Goal: Task Accomplishment & Management: Manage account settings

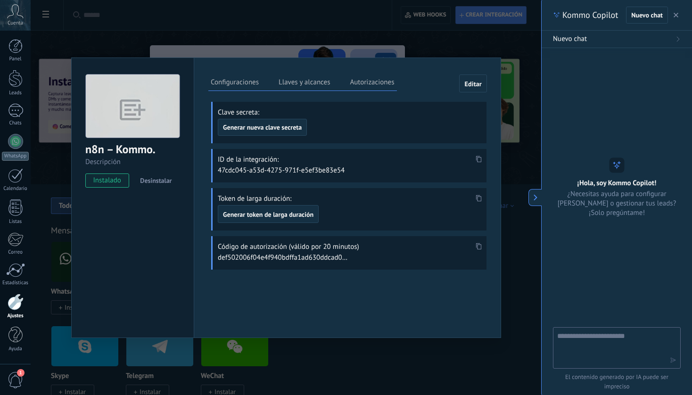
scroll to position [9, 0]
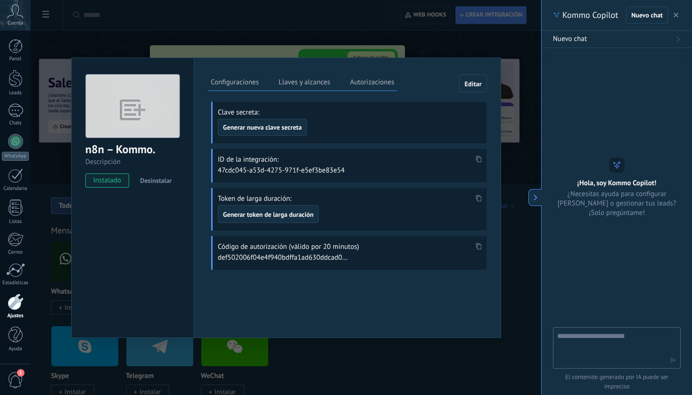
click at [290, 296] on div "Configuraciones Llaves y alcances Autorizaciones Editar Clave secreta: Generar …" at bounding box center [347, 198] width 307 height 281
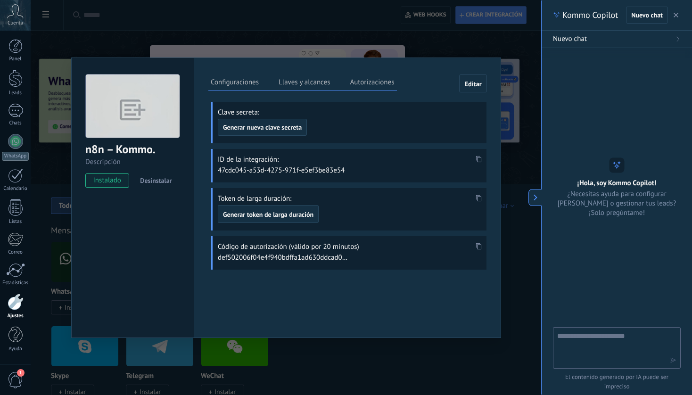
click at [333, 331] on div "Configuraciones Llaves y alcances Autorizaciones Editar Clave secreta: Generar …" at bounding box center [347, 198] width 307 height 281
click at [375, 80] on label "Autorizaciones" at bounding box center [372, 84] width 49 height 14
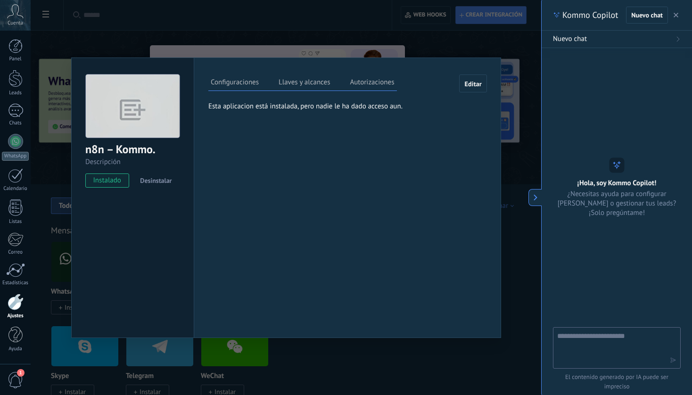
click at [303, 83] on label "Llaves y alcances" at bounding box center [304, 84] width 56 height 14
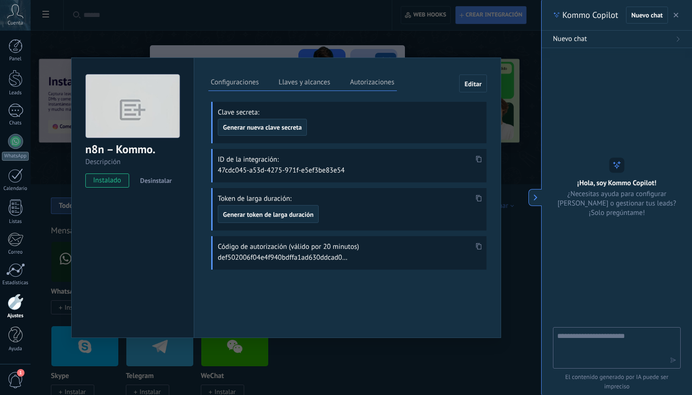
click at [244, 84] on label "Configuraciones" at bounding box center [234, 84] width 53 height 14
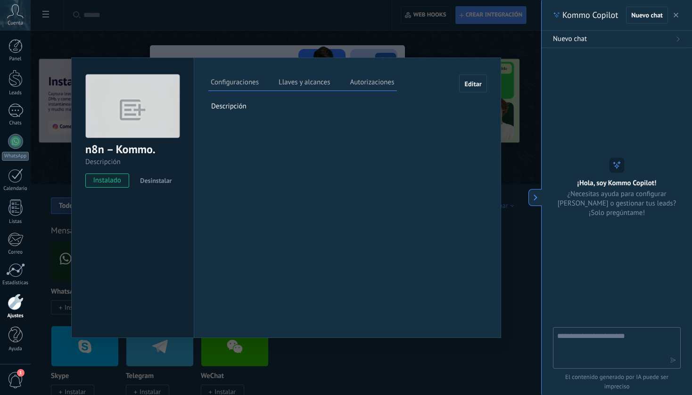
click at [302, 79] on label "Llaves y alcances" at bounding box center [304, 84] width 56 height 14
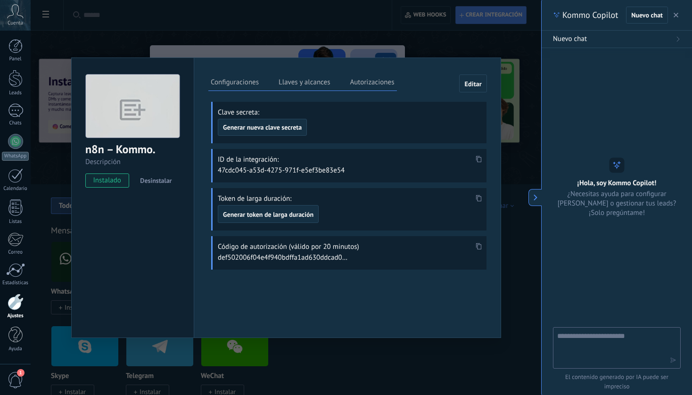
click at [385, 82] on label "Autorizaciones" at bounding box center [372, 84] width 49 height 14
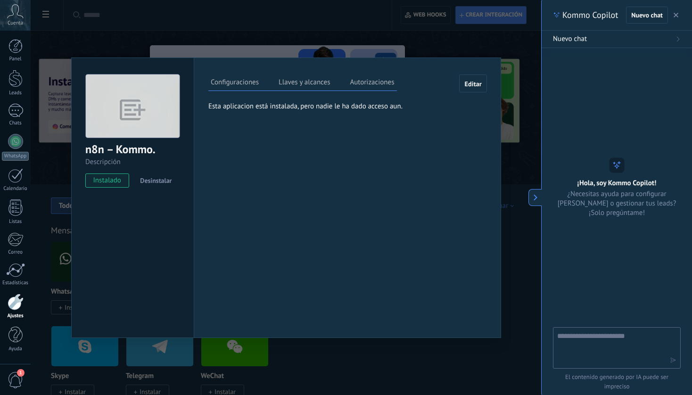
click at [372, 109] on p "Esta aplicacion está instalada, pero nadie le ha dado acceso aun." at bounding box center [338, 106] width 261 height 9
click at [365, 106] on p "Esta aplicacion está instalada, pero nadie le ha dado acceso aun." at bounding box center [338, 106] width 261 height 9
click at [469, 83] on span "Editar" at bounding box center [472, 84] width 17 height 7
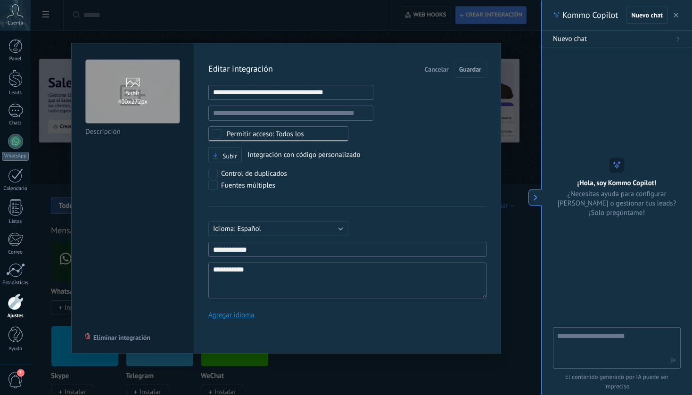
click at [282, 133] on div "Todos los" at bounding box center [265, 134] width 77 height 7
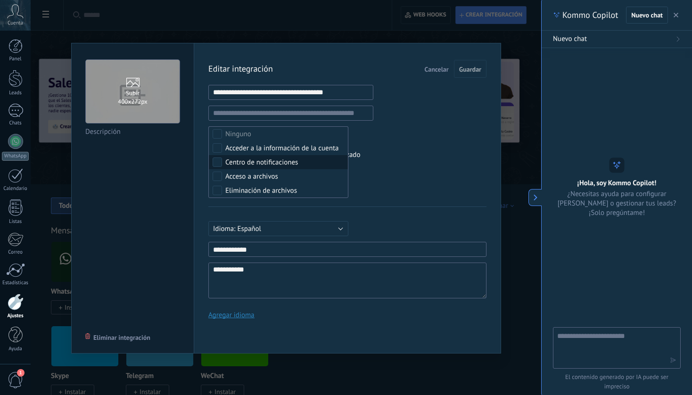
click at [412, 155] on div "Subir Integración con código personalizado" at bounding box center [347, 155] width 278 height 17
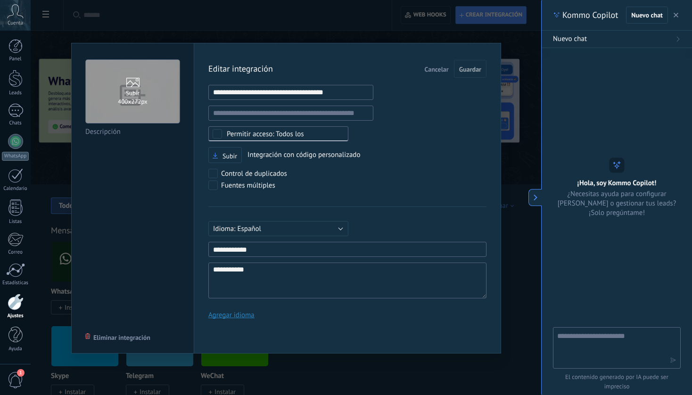
click at [400, 166] on div "**********" at bounding box center [347, 193] width 278 height 266
click at [343, 223] on button "Español" at bounding box center [278, 228] width 140 height 15
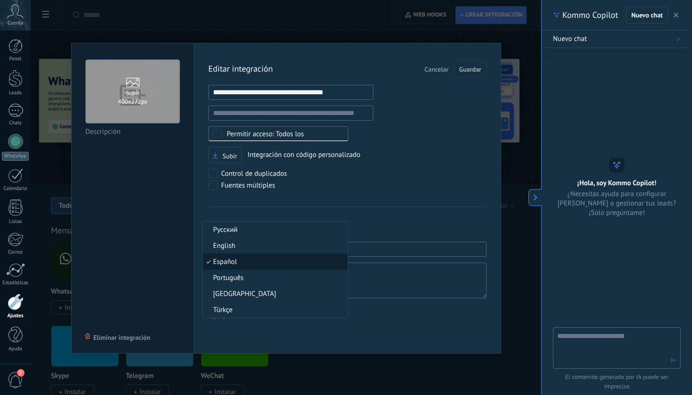
click at [273, 262] on span "Español" at bounding box center [274, 261] width 142 height 9
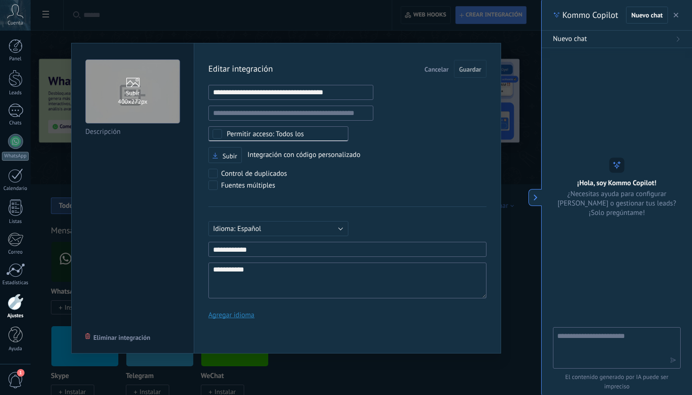
click at [272, 249] on input "1" at bounding box center [347, 249] width 278 height 15
click at [436, 70] on span "Cancelar" at bounding box center [437, 69] width 24 height 7
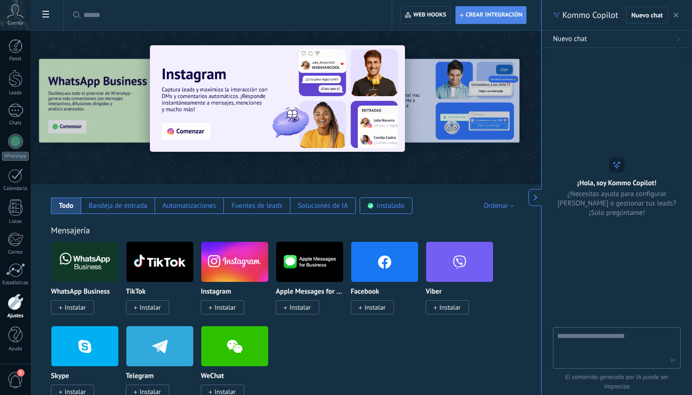
click at [505, 6] on button "Crear integración" at bounding box center [490, 15] width 71 height 18
type textarea "**********"
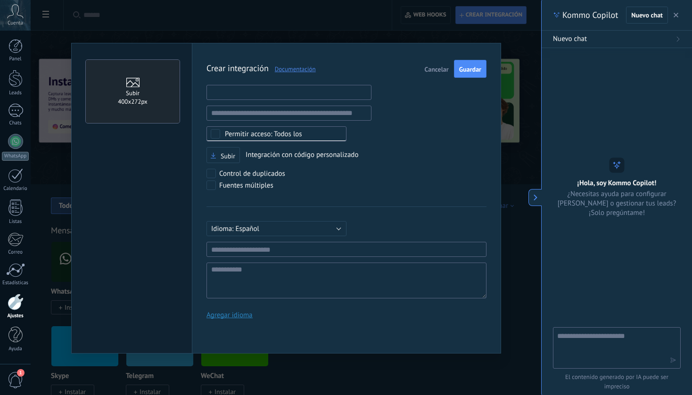
click at [317, 99] on input "text" at bounding box center [289, 92] width 165 height 15
click at [308, 112] on input "text" at bounding box center [289, 113] width 165 height 15
click at [305, 97] on input "text" at bounding box center [289, 92] width 165 height 15
paste input "**********"
type input "**********"
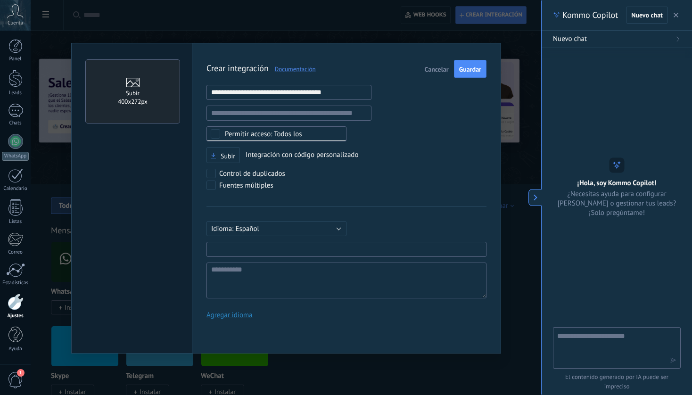
click at [270, 251] on input "text" at bounding box center [347, 249] width 280 height 15
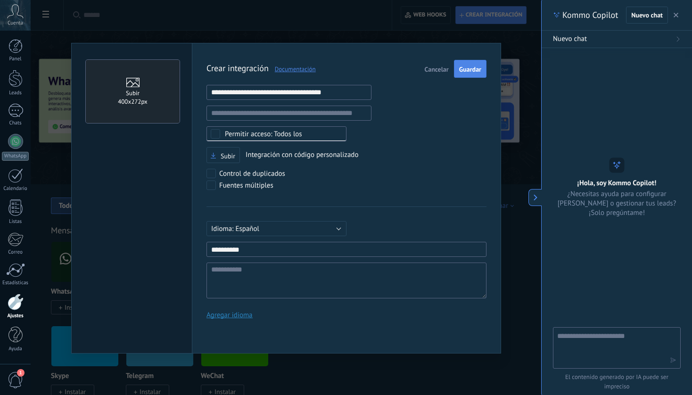
type input "*********"
click at [473, 76] on button "Guardar" at bounding box center [470, 69] width 33 height 18
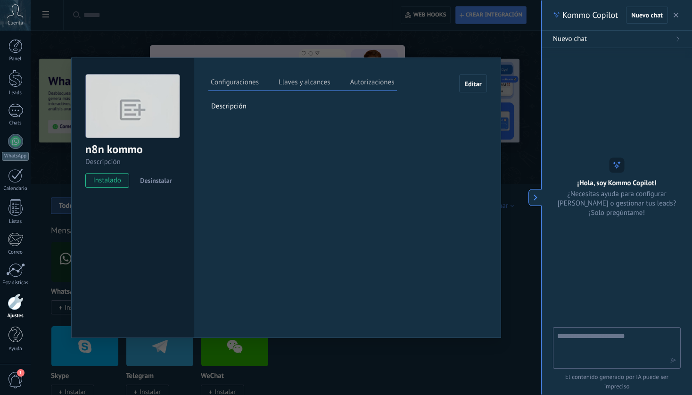
click at [304, 84] on label "Llaves y alcances" at bounding box center [304, 84] width 56 height 14
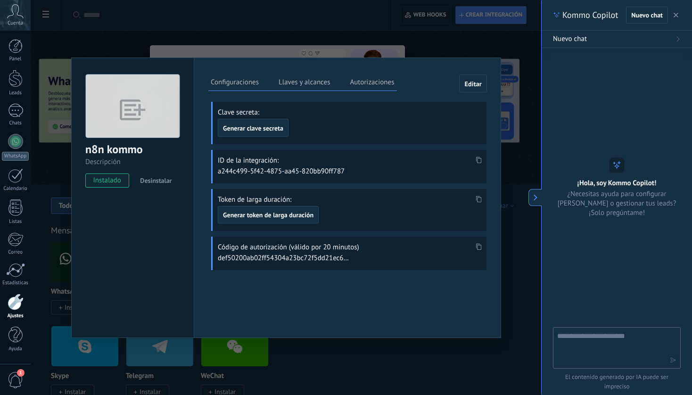
click at [246, 81] on label "Configuraciones" at bounding box center [234, 84] width 53 height 14
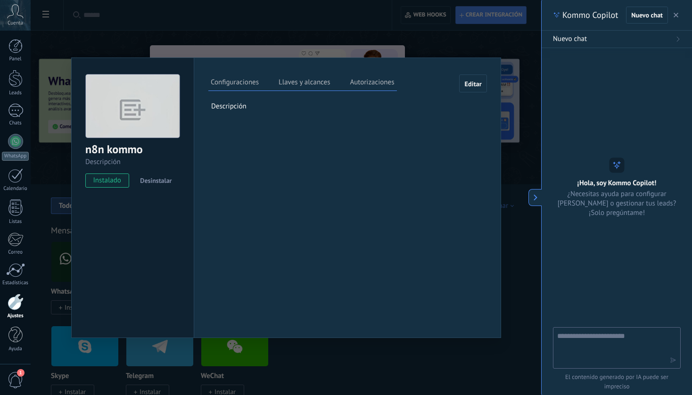
click at [315, 78] on label "Llaves y alcances" at bounding box center [304, 84] width 56 height 14
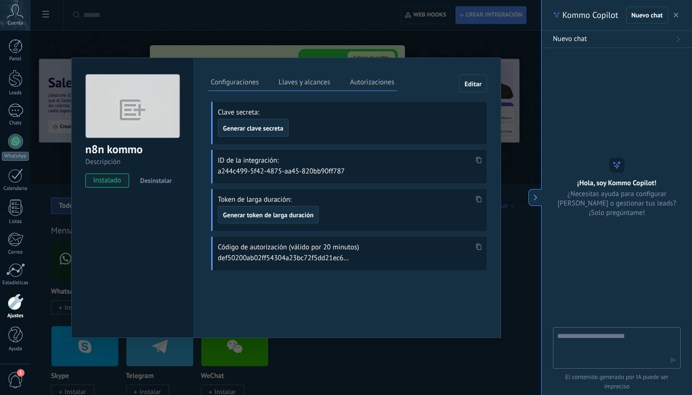
click at [359, 303] on div "Configuraciones Llaves y alcances Autorizaciones Editar Clave secreta: Generar …" at bounding box center [347, 198] width 307 height 281
click at [378, 84] on label "Autorizaciones" at bounding box center [372, 84] width 49 height 14
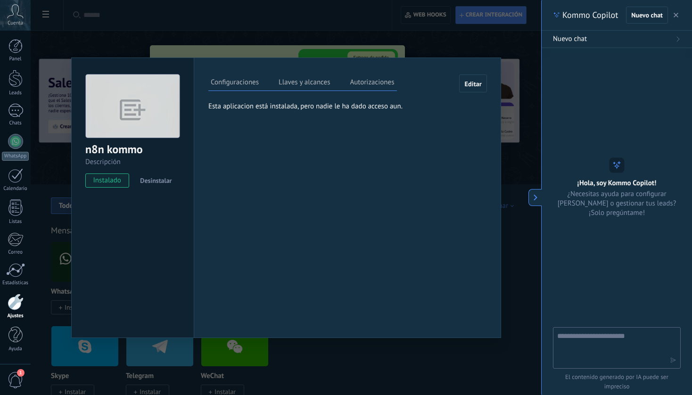
click at [312, 82] on label "Llaves y alcances" at bounding box center [304, 84] width 56 height 14
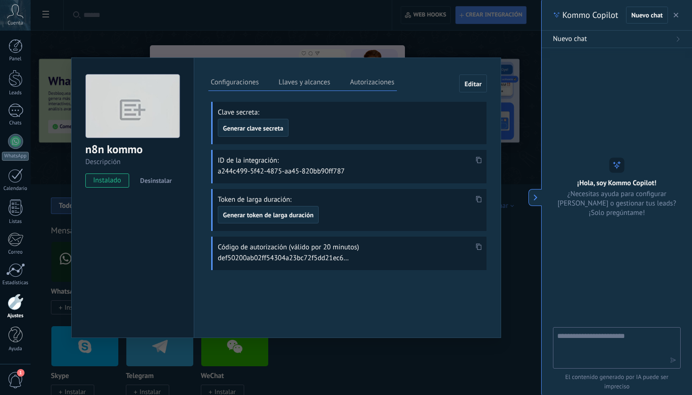
click at [480, 160] on icon at bounding box center [479, 160] width 6 height 7
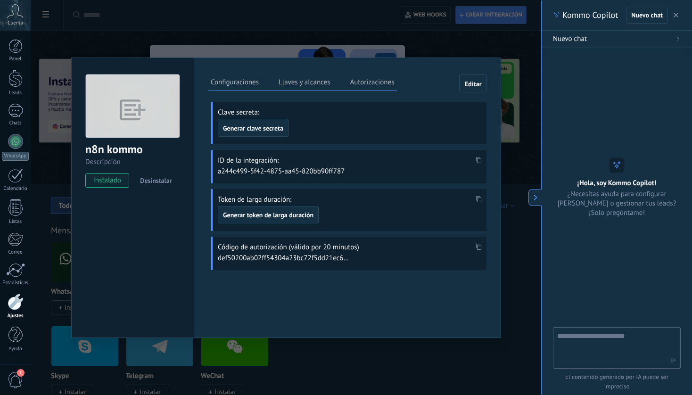
click at [481, 247] on span at bounding box center [478, 250] width 11 height 8
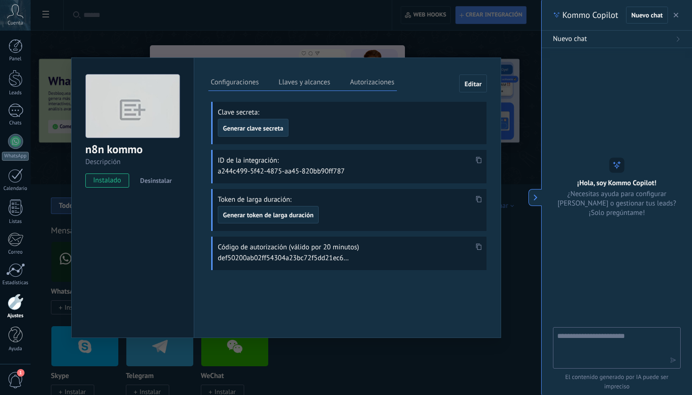
click at [266, 129] on span "Generar clave secreta" at bounding box center [253, 128] width 60 height 7
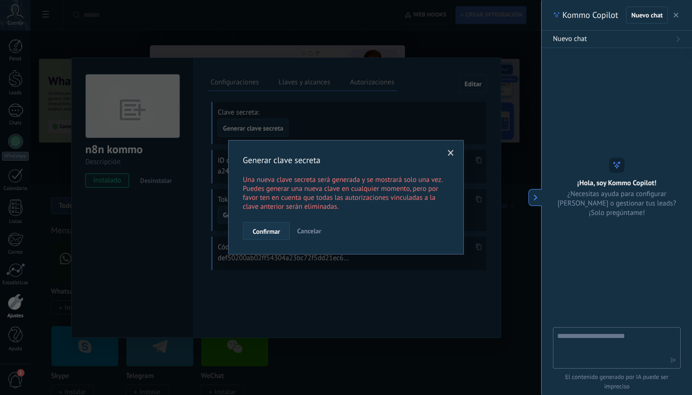
click at [267, 226] on button "Confirmar" at bounding box center [266, 231] width 47 height 18
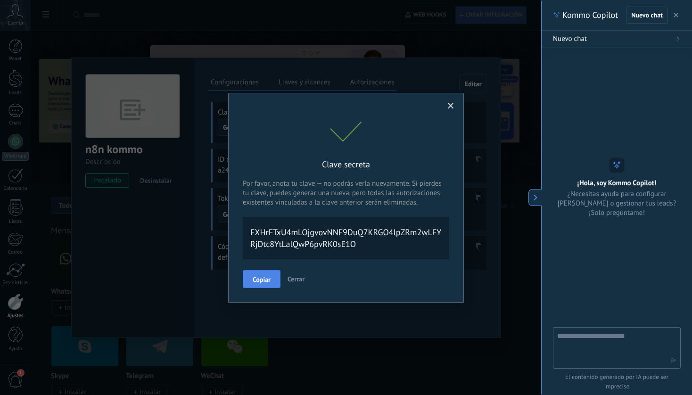
click at [269, 281] on span "Copiar" at bounding box center [262, 279] width 18 height 7
click at [268, 282] on button "Copiar" at bounding box center [262, 278] width 38 height 17
click at [449, 104] on span at bounding box center [451, 106] width 6 height 7
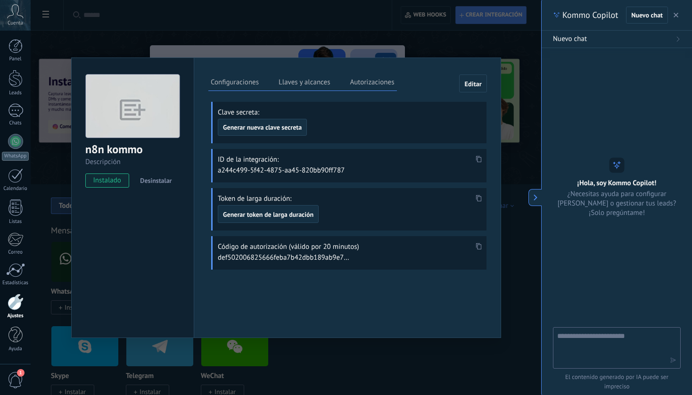
click at [243, 83] on label "Configuraciones" at bounding box center [234, 84] width 53 height 14
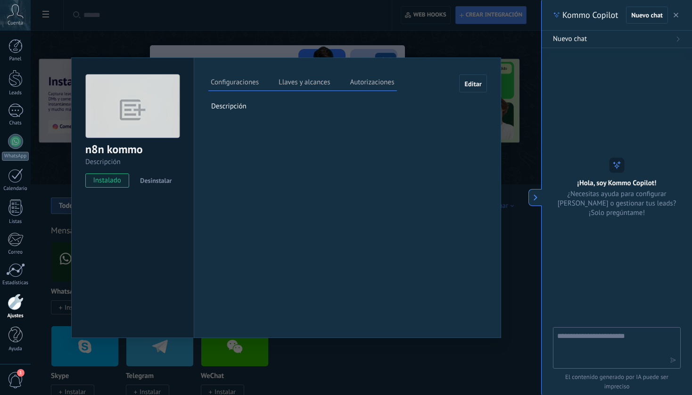
click at [364, 81] on label "Autorizaciones" at bounding box center [372, 84] width 49 height 14
click at [310, 77] on label "Llaves y alcances" at bounding box center [304, 84] width 56 height 14
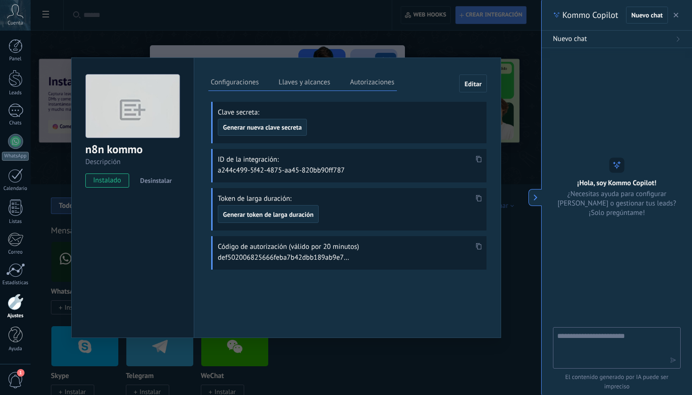
click at [233, 83] on label "Configuraciones" at bounding box center [234, 84] width 53 height 14
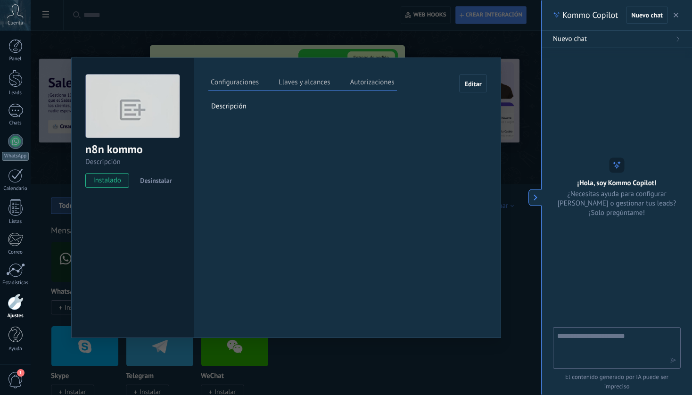
click at [477, 83] on span "Editar" at bounding box center [472, 84] width 17 height 7
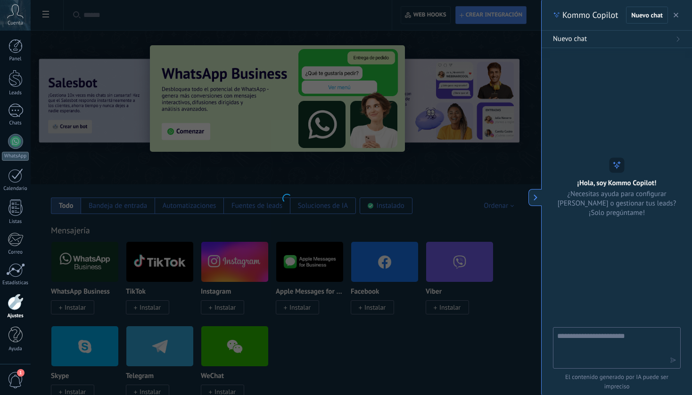
scroll to position [9, 0]
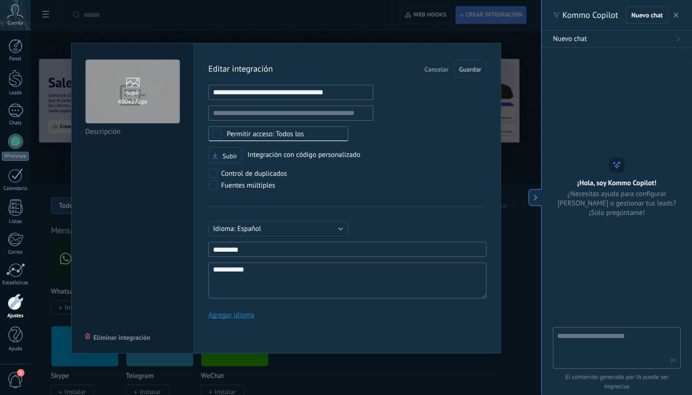
click at [353, 97] on input "1" at bounding box center [290, 92] width 165 height 15
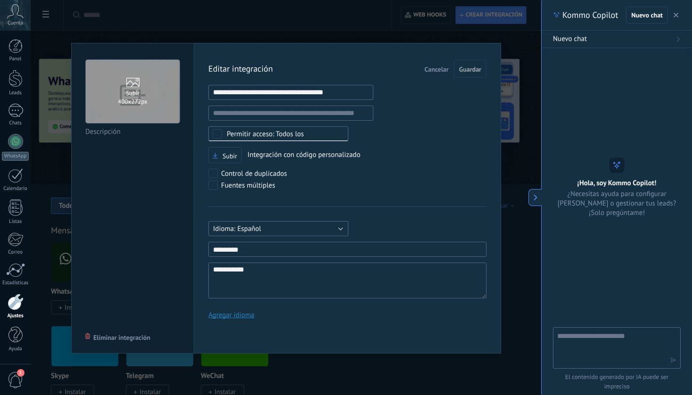
click at [280, 229] on button "Español" at bounding box center [278, 228] width 140 height 15
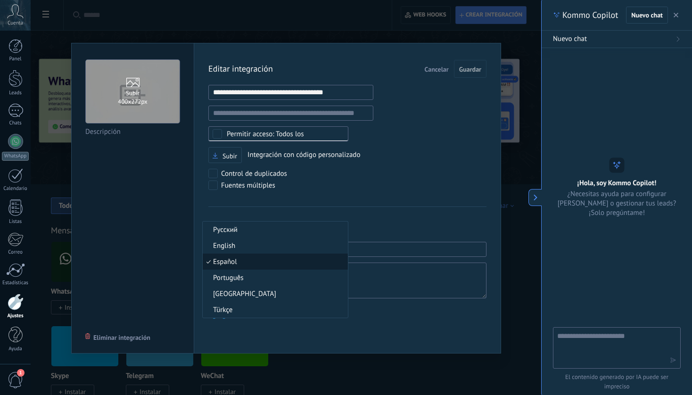
click at [249, 261] on span "Español" at bounding box center [274, 261] width 142 height 9
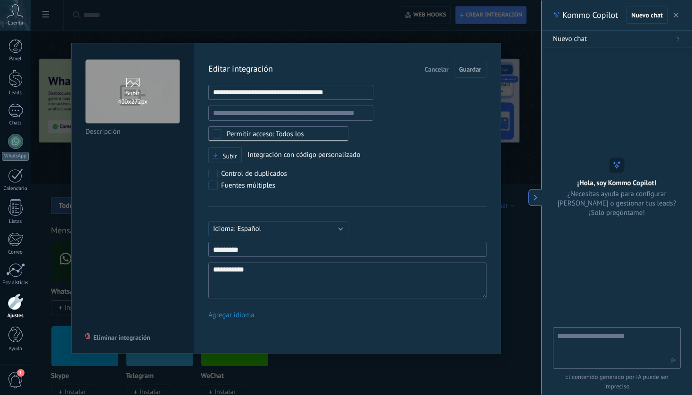
click at [427, 131] on div "**********" at bounding box center [347, 193] width 278 height 266
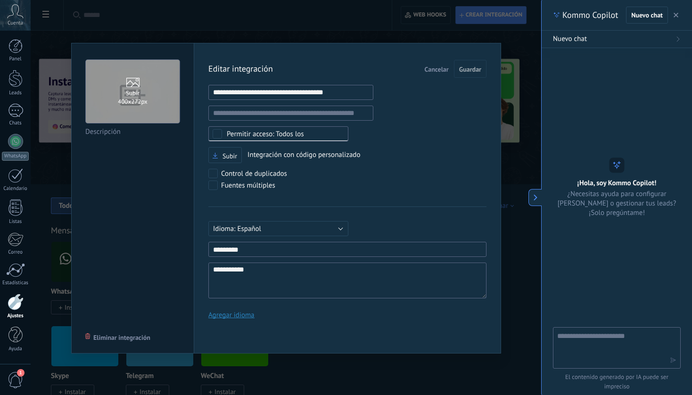
click at [444, 71] on span "Cancelar" at bounding box center [437, 69] width 24 height 7
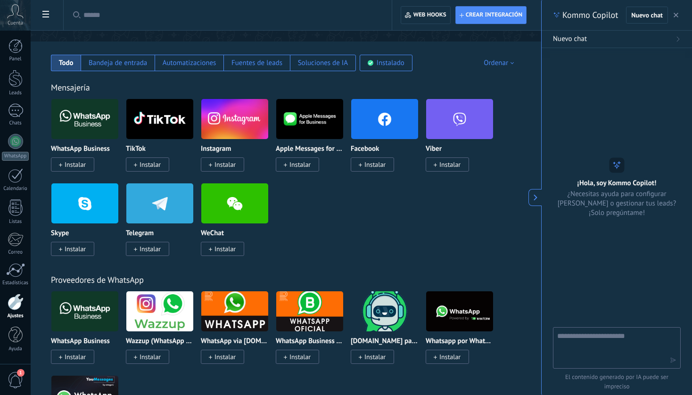
scroll to position [0, 0]
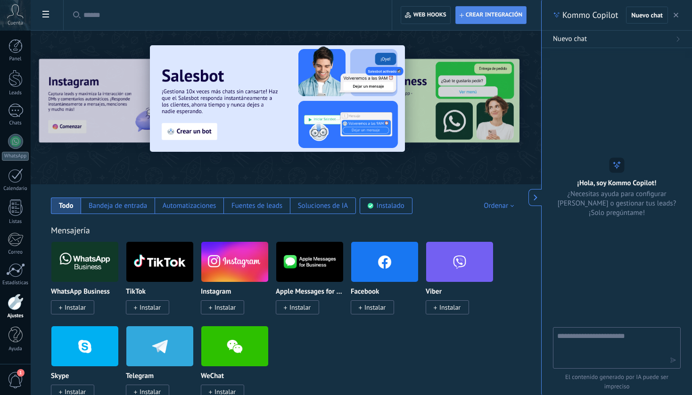
click at [497, 13] on span "Crear integración" at bounding box center [494, 15] width 57 height 8
type textarea "**********"
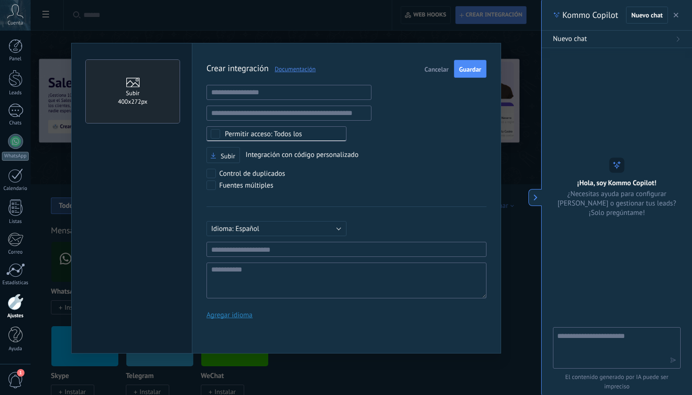
scroll to position [9, 0]
click at [273, 92] on input "text" at bounding box center [289, 92] width 165 height 15
paste input "**********"
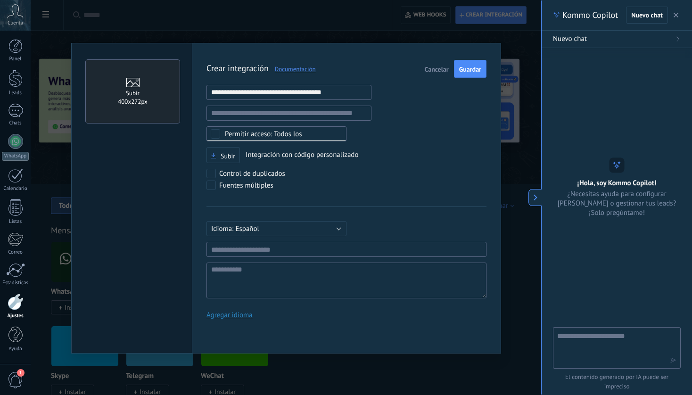
type input "**********"
click at [274, 252] on input "text" at bounding box center [347, 249] width 280 height 15
type input "********"
click at [471, 70] on span "Guardar" at bounding box center [470, 69] width 22 height 7
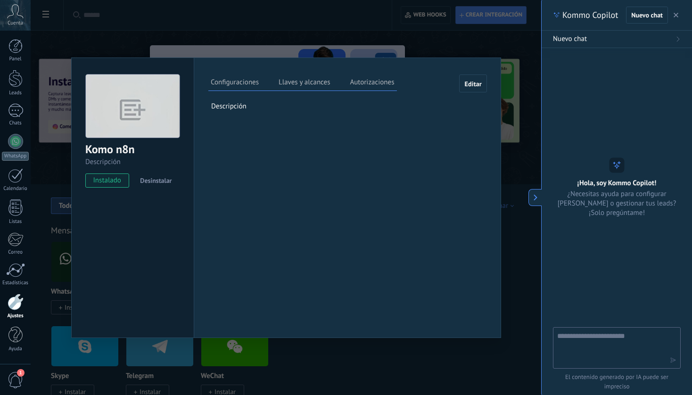
click at [310, 81] on label "Llaves y alcances" at bounding box center [304, 84] width 56 height 14
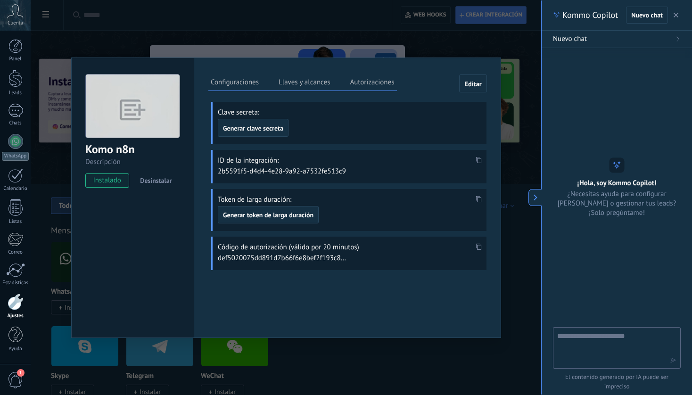
click at [373, 85] on label "Autorizaciones" at bounding box center [372, 84] width 49 height 14
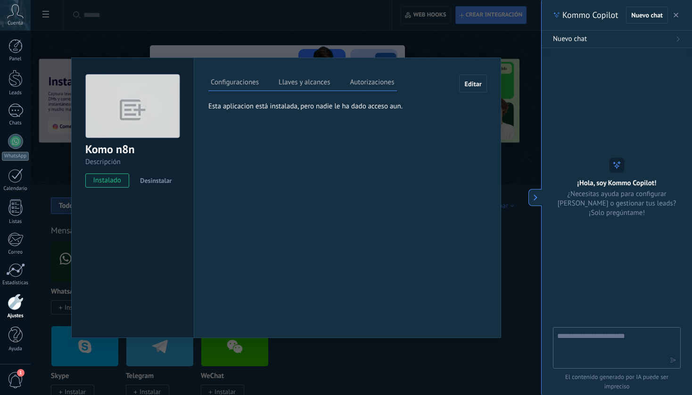
click at [511, 77] on div "Komo n8n Descripción instalado Desinstalar Configuraciones Llaves y alcances Au…" at bounding box center [286, 197] width 511 height 395
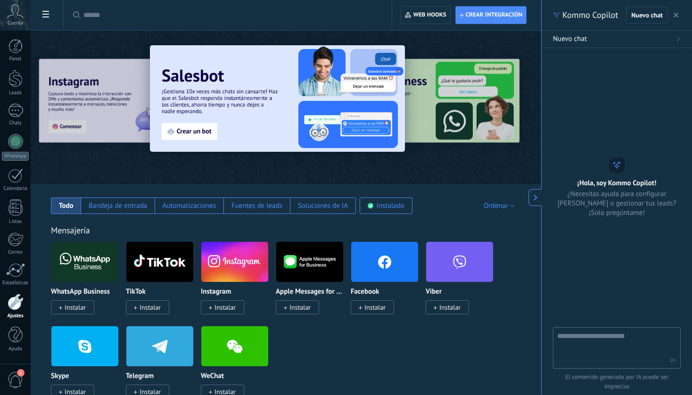
click at [14, 12] on icon at bounding box center [15, 11] width 17 height 14
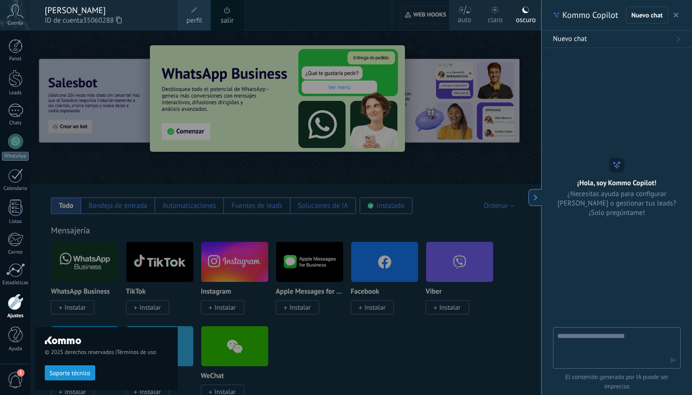
click at [210, 176] on div at bounding box center [377, 197] width 692 height 395
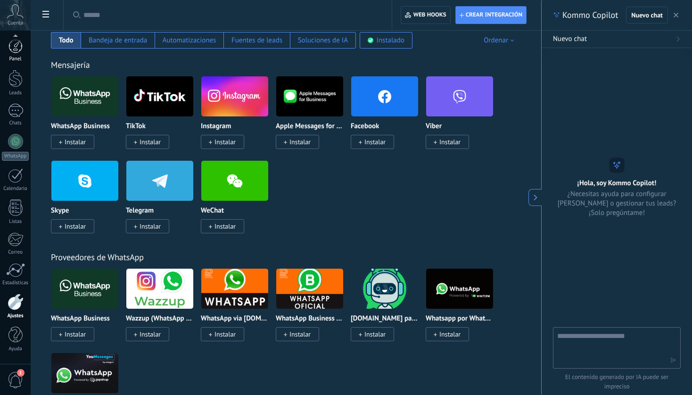
scroll to position [169, 0]
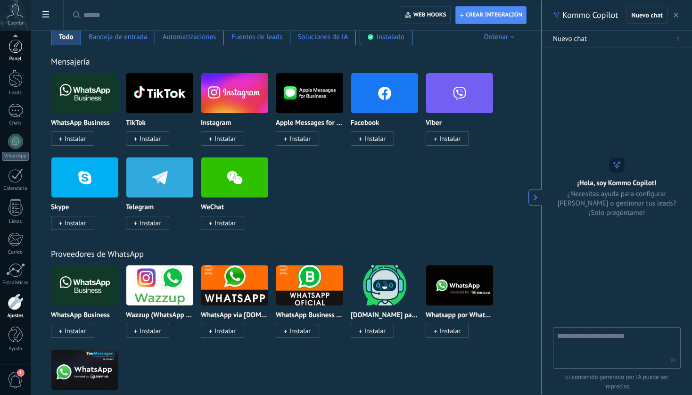
click at [13, 49] on div at bounding box center [15, 46] width 14 height 14
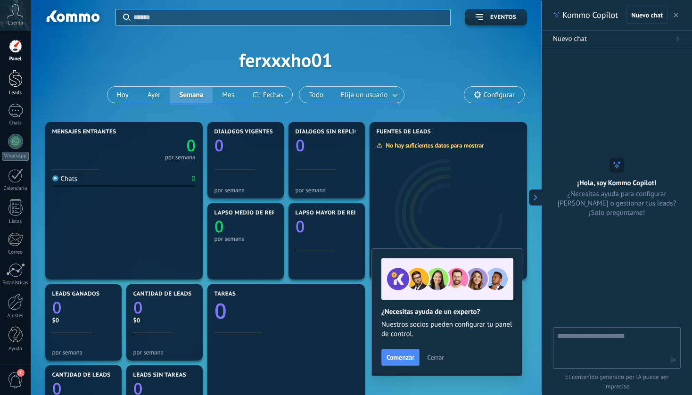
click at [19, 81] on div at bounding box center [15, 78] width 14 height 17
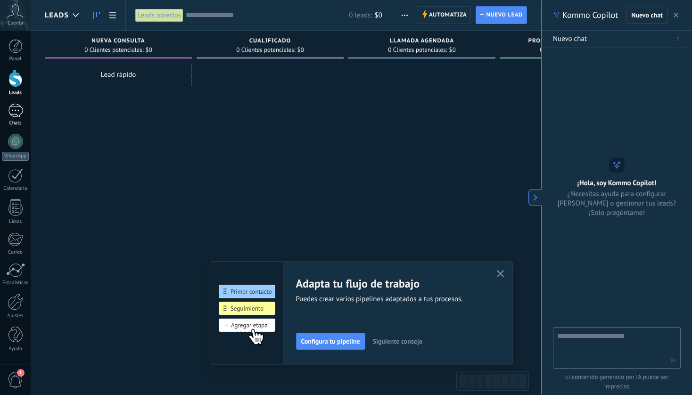
click at [19, 112] on div at bounding box center [15, 111] width 15 height 14
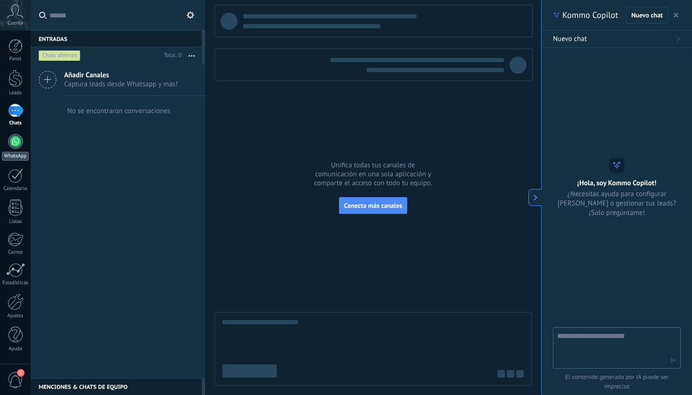
click at [18, 141] on div at bounding box center [15, 141] width 15 height 15
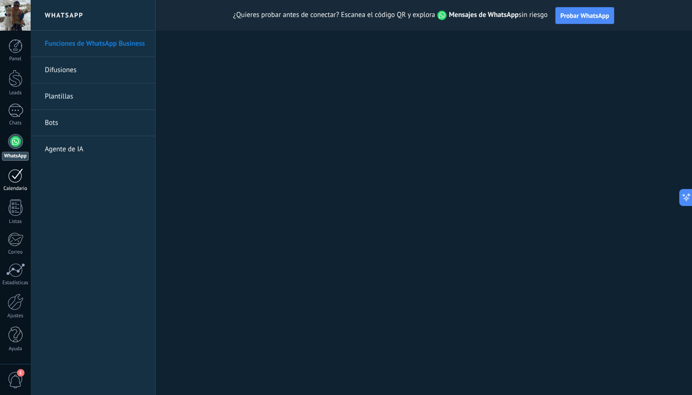
click at [14, 183] on link "Calendario" at bounding box center [15, 180] width 31 height 24
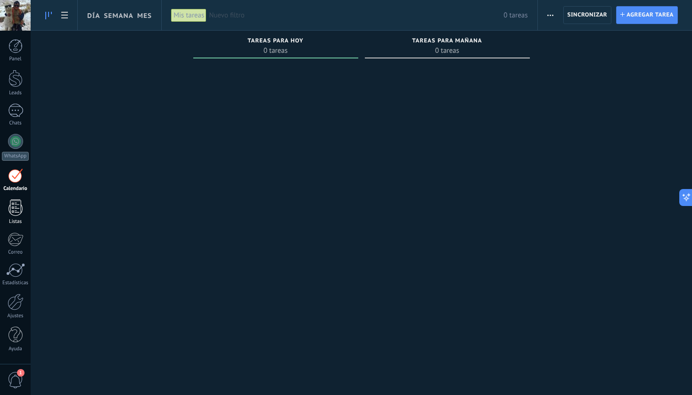
click at [12, 212] on div at bounding box center [15, 207] width 14 height 17
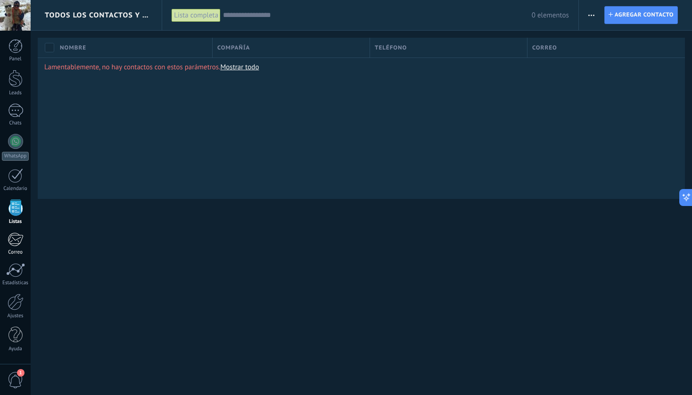
click at [18, 245] on div at bounding box center [16, 239] width 16 height 14
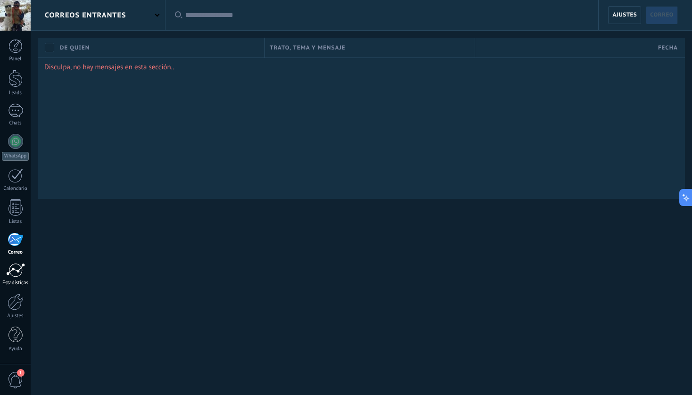
click at [16, 271] on div at bounding box center [15, 270] width 19 height 14
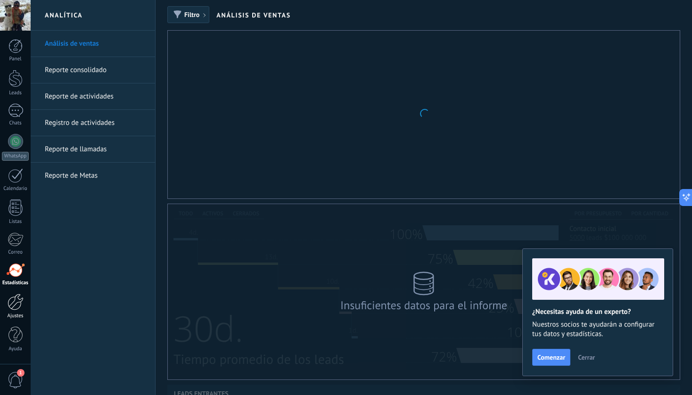
click at [15, 299] on div at bounding box center [16, 302] width 16 height 17
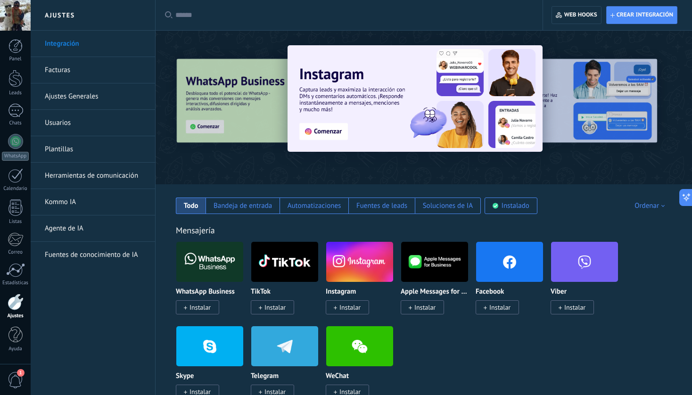
click at [74, 40] on link "Integración" at bounding box center [95, 44] width 101 height 26
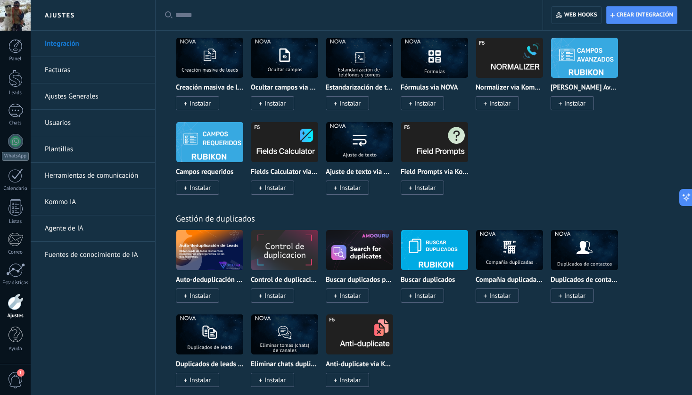
scroll to position [4120, 0]
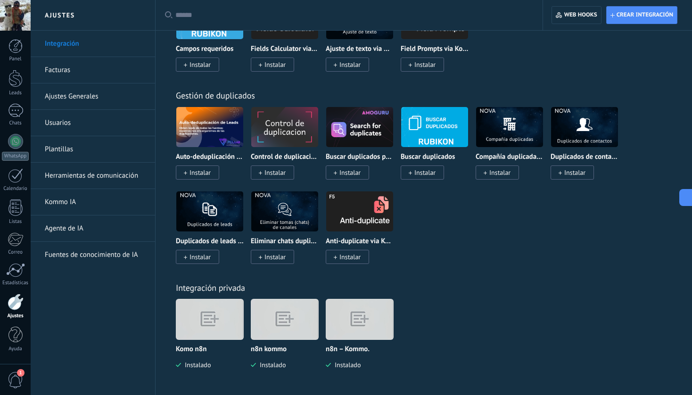
click at [270, 321] on img at bounding box center [284, 319] width 67 height 51
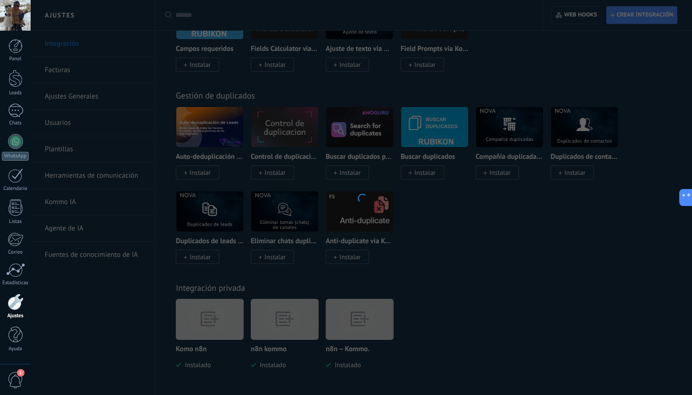
click at [270, 321] on div at bounding box center [362, 197] width 662 height 395
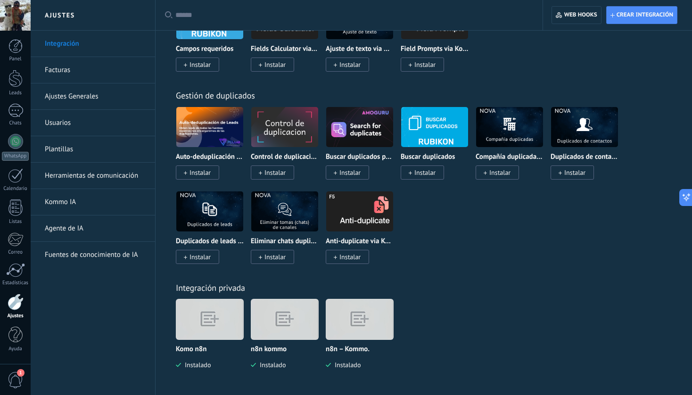
click at [281, 315] on img at bounding box center [284, 319] width 67 height 51
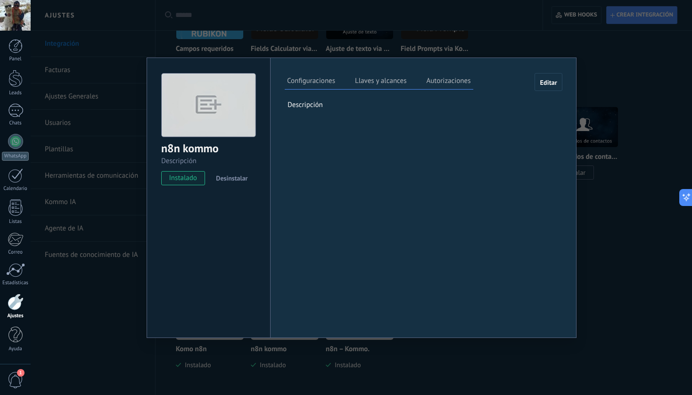
click at [385, 79] on label "Llaves y alcances" at bounding box center [381, 82] width 56 height 14
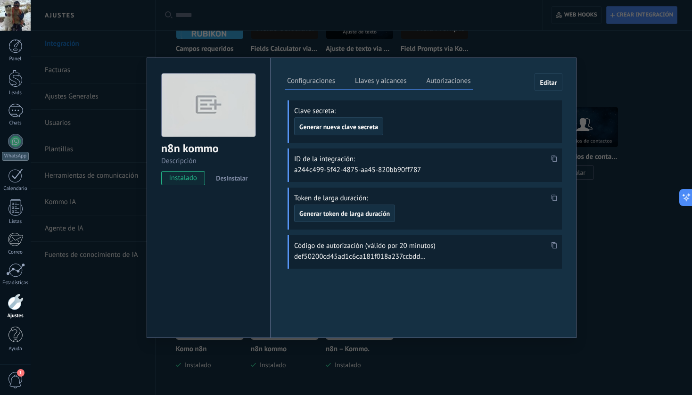
click at [465, 82] on label "Autorizaciones" at bounding box center [448, 82] width 49 height 14
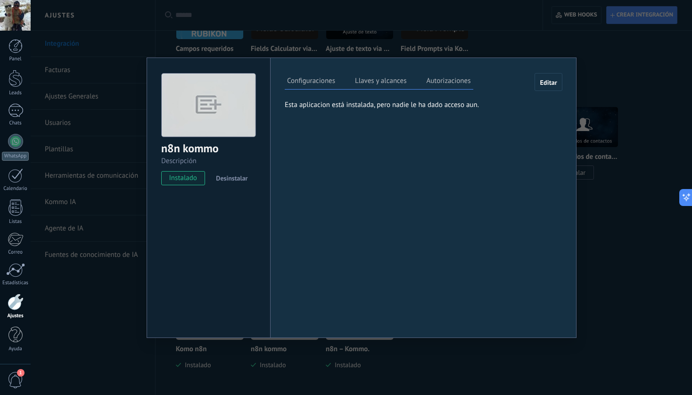
click at [373, 80] on label "Llaves y alcances" at bounding box center [381, 82] width 56 height 14
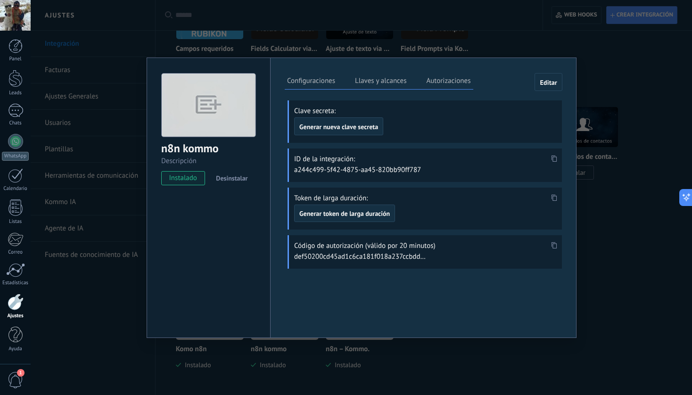
click at [607, 236] on div "n8n kommo Descripción instalado Desinstalar Configuraciones Llaves y alcances A…" at bounding box center [362, 197] width 662 height 395
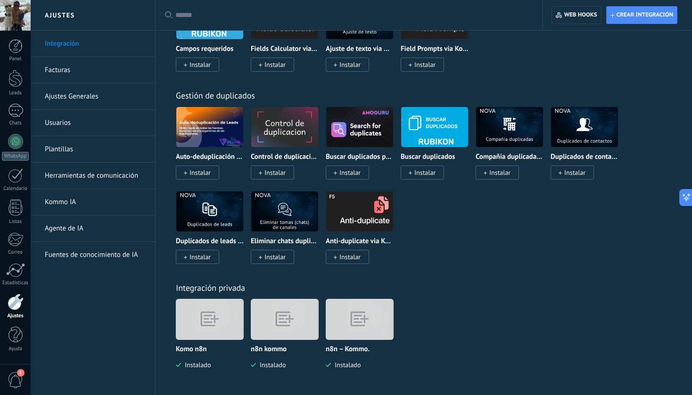
click at [356, 325] on img at bounding box center [359, 319] width 67 height 51
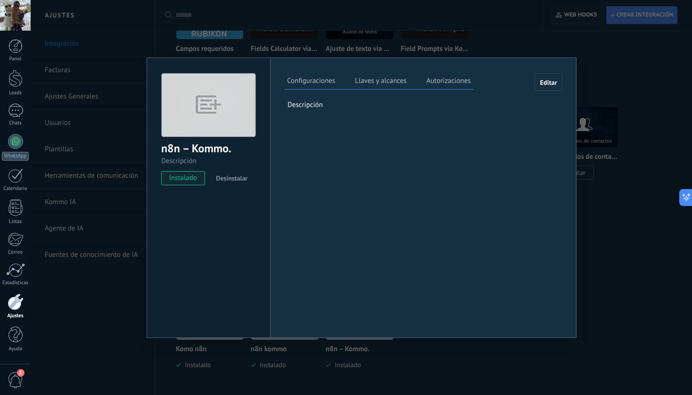
click at [241, 179] on span "Desinstalar" at bounding box center [232, 178] width 32 height 8
click at [607, 283] on div "n8n – Kommo. Descripción install Instalar Acepto las políticas de privacidad de…" at bounding box center [362, 197] width 662 height 395
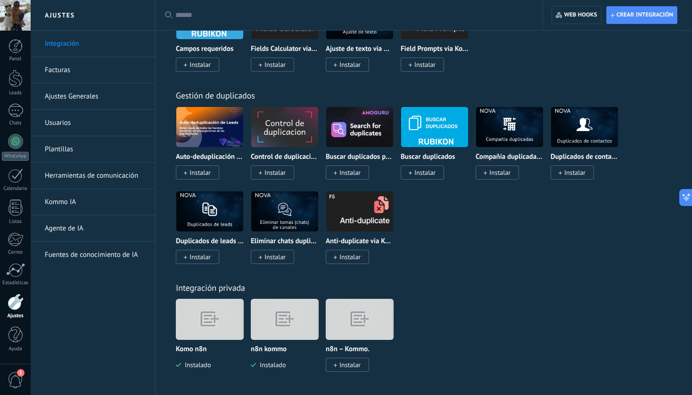
click at [286, 320] on img at bounding box center [284, 319] width 67 height 51
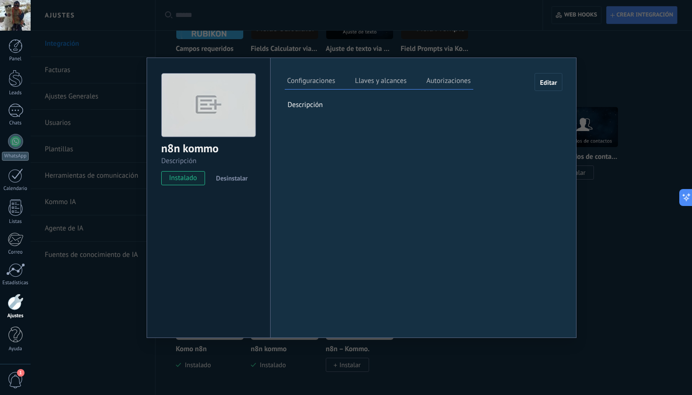
click at [239, 178] on span "Desinstalar" at bounding box center [232, 178] width 32 height 8
click at [566, 332] on div "Configuraciones Llaves y alcances Autorizaciones Editar Clave secreta: Generar …" at bounding box center [423, 198] width 306 height 281
click at [687, 257] on div "n8n kommo Descripción install Instalar Acepto las políticas de privacidad de n8…" at bounding box center [362, 197] width 662 height 395
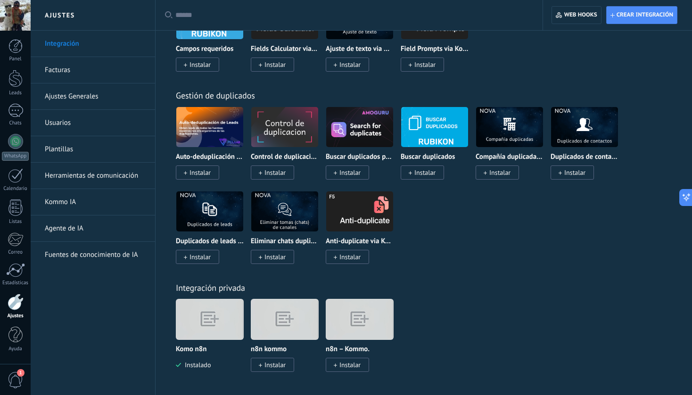
click at [221, 310] on img at bounding box center [209, 319] width 67 height 51
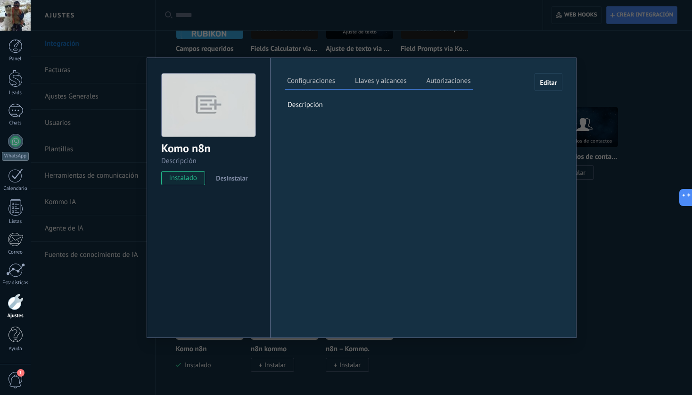
click at [240, 177] on span "Desinstalar" at bounding box center [232, 178] width 32 height 8
click at [627, 190] on div "Komo n8n Descripción install Instalar Acepto las políticas de privacidad de Kom…" at bounding box center [362, 197] width 662 height 395
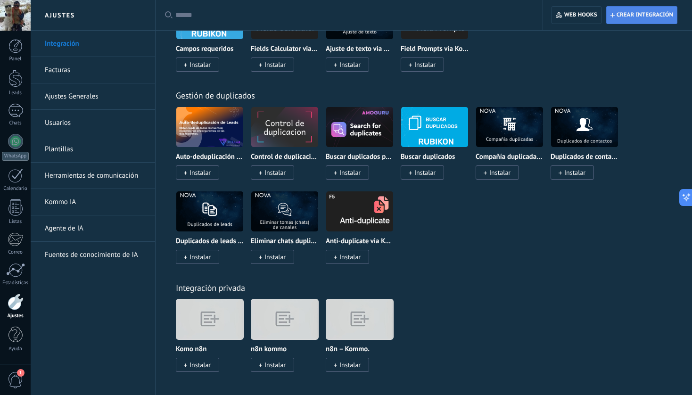
click at [654, 13] on span "Crear integración" at bounding box center [645, 15] width 57 height 8
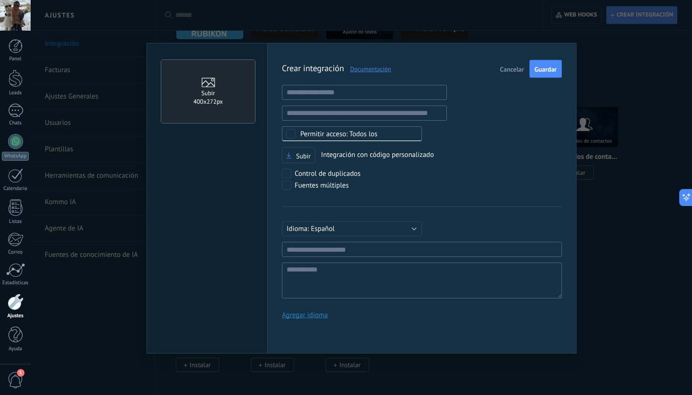
scroll to position [9, 0]
click at [331, 98] on input "text" at bounding box center [364, 92] width 165 height 15
paste input "**********"
type input "**********"
click at [412, 110] on input "text" at bounding box center [364, 113] width 165 height 15
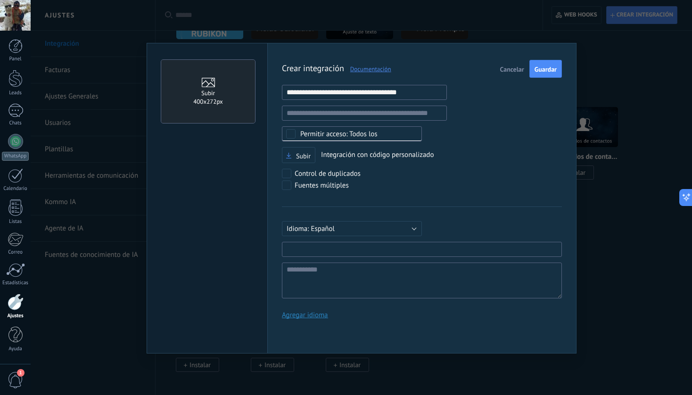
click at [392, 246] on input "text" at bounding box center [422, 249] width 280 height 15
type input "*********"
click at [490, 171] on div "Control de duplicados" at bounding box center [400, 175] width 236 height 12
click at [544, 74] on button "Guardar" at bounding box center [546, 69] width 33 height 18
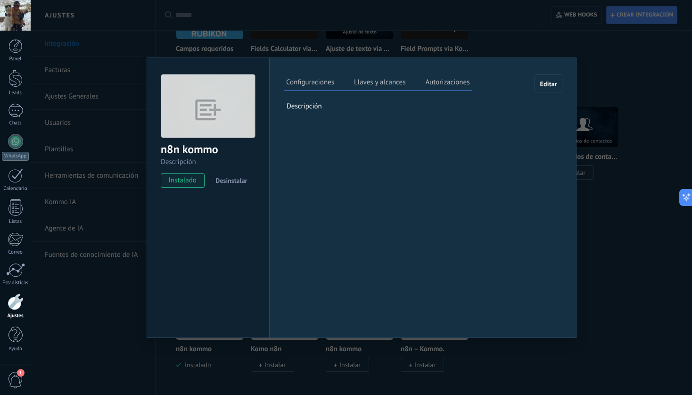
click at [387, 87] on label "Llaves y alcances" at bounding box center [380, 84] width 56 height 14
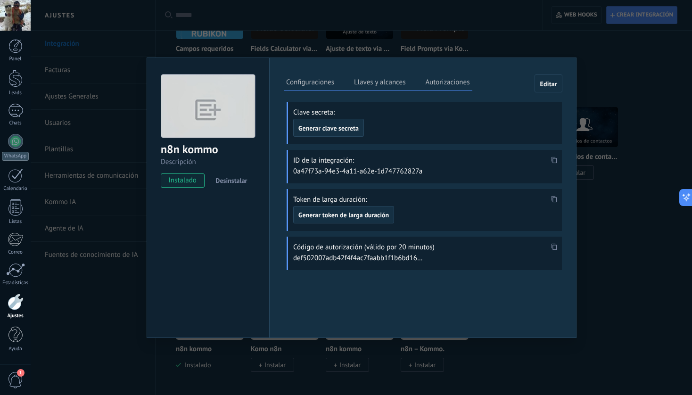
click at [556, 161] on use at bounding box center [555, 160] width 6 height 7
click at [325, 124] on button "Generar clave secreta" at bounding box center [328, 128] width 71 height 18
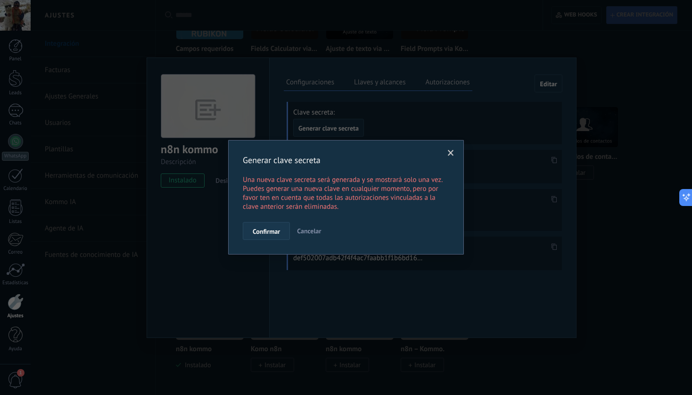
click at [270, 227] on button "Confirmar" at bounding box center [266, 231] width 47 height 18
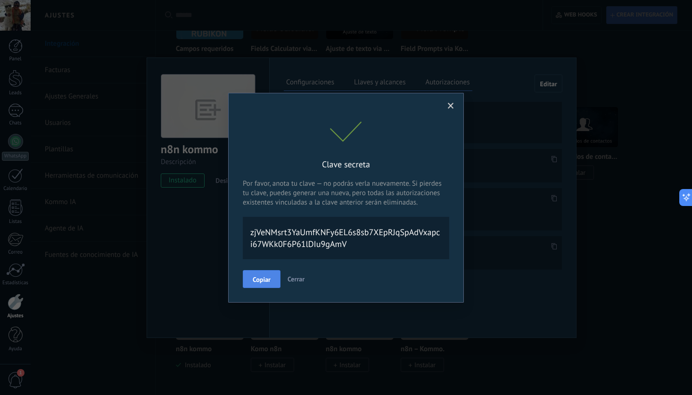
click at [262, 278] on span "Copiar" at bounding box center [262, 279] width 18 height 7
click at [453, 107] on span at bounding box center [451, 106] width 6 height 7
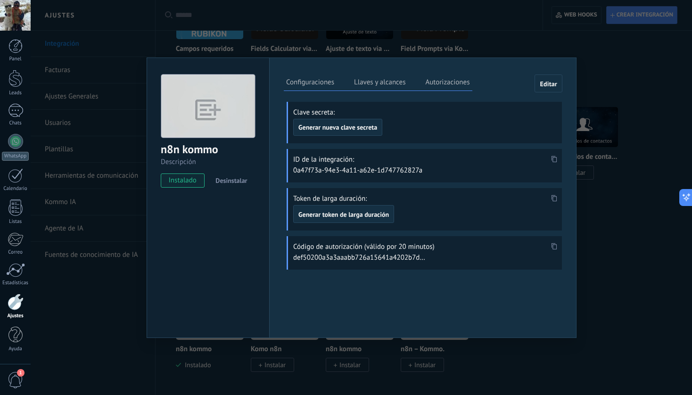
click at [490, 317] on div "Configuraciones Llaves y alcances Autorizaciones Editar Clave secreta: Generar …" at bounding box center [422, 198] width 307 height 281
click at [631, 269] on div "n8n kommo Descripción instalado Desinstalar Configuraciones Llaves y alcances A…" at bounding box center [362, 197] width 662 height 395
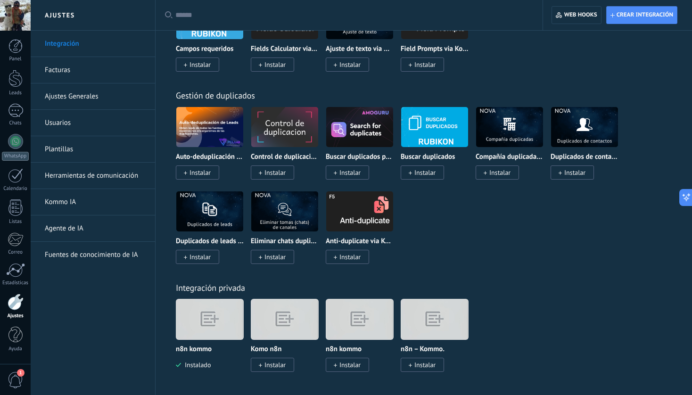
click at [211, 315] on img at bounding box center [209, 319] width 67 height 51
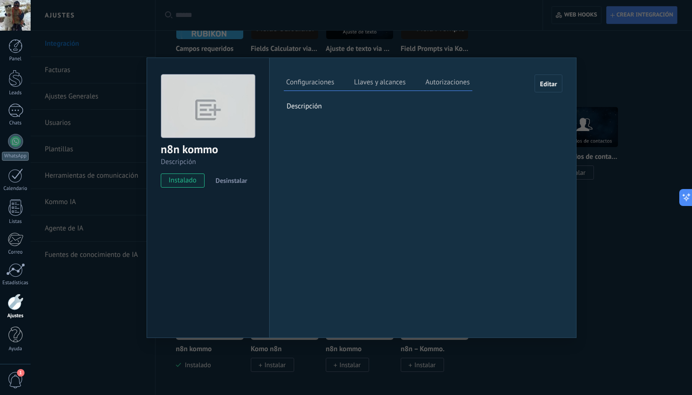
click at [369, 80] on label "Llaves y alcances" at bounding box center [380, 84] width 56 height 14
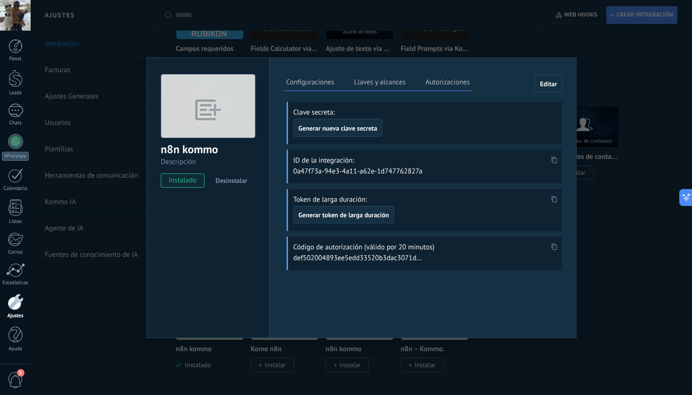
click at [460, 85] on label "Autorizaciones" at bounding box center [447, 84] width 49 height 14
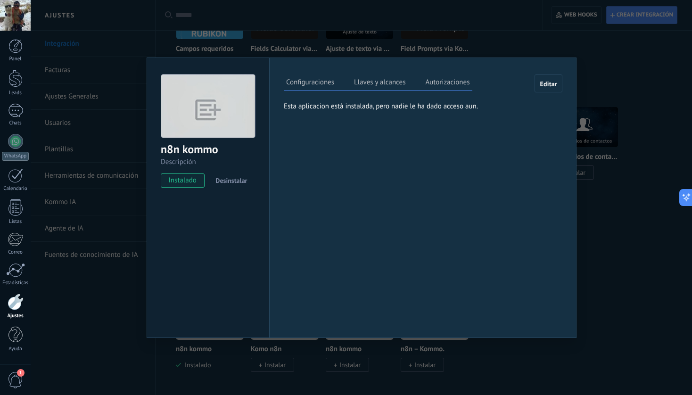
click at [390, 80] on label "Llaves y alcances" at bounding box center [380, 84] width 56 height 14
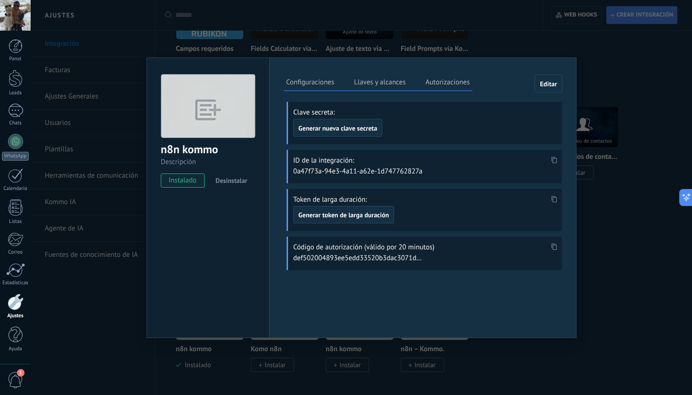
click at [556, 162] on use at bounding box center [555, 160] width 6 height 7
click at [329, 126] on span "Generar nueva clave secreta" at bounding box center [337, 128] width 79 height 7
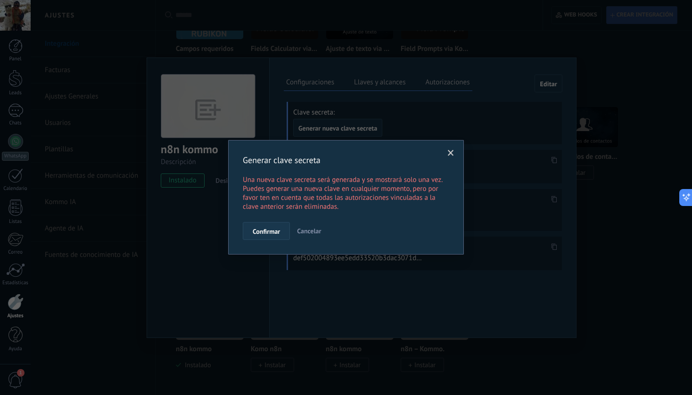
click at [270, 233] on span "Confirmar" at bounding box center [266, 231] width 27 height 7
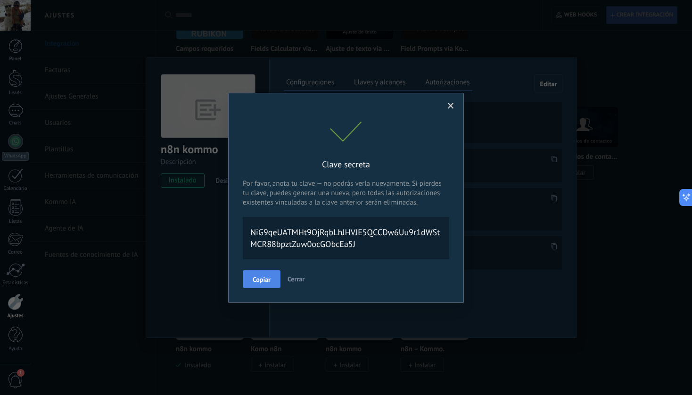
click at [263, 282] on span "Copiar" at bounding box center [262, 279] width 18 height 7
click at [455, 108] on span at bounding box center [451, 106] width 16 height 16
